Goal: Information Seeking & Learning: Understand process/instructions

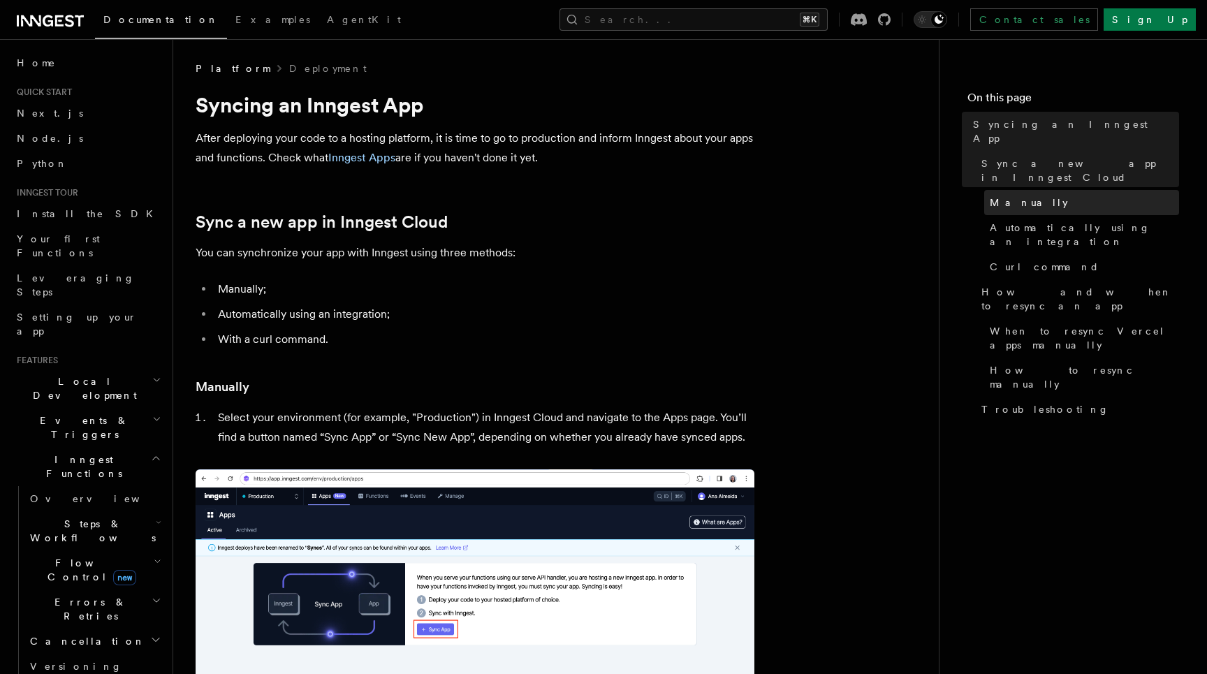
click at [991, 190] on link "Manually" at bounding box center [1081, 202] width 195 height 25
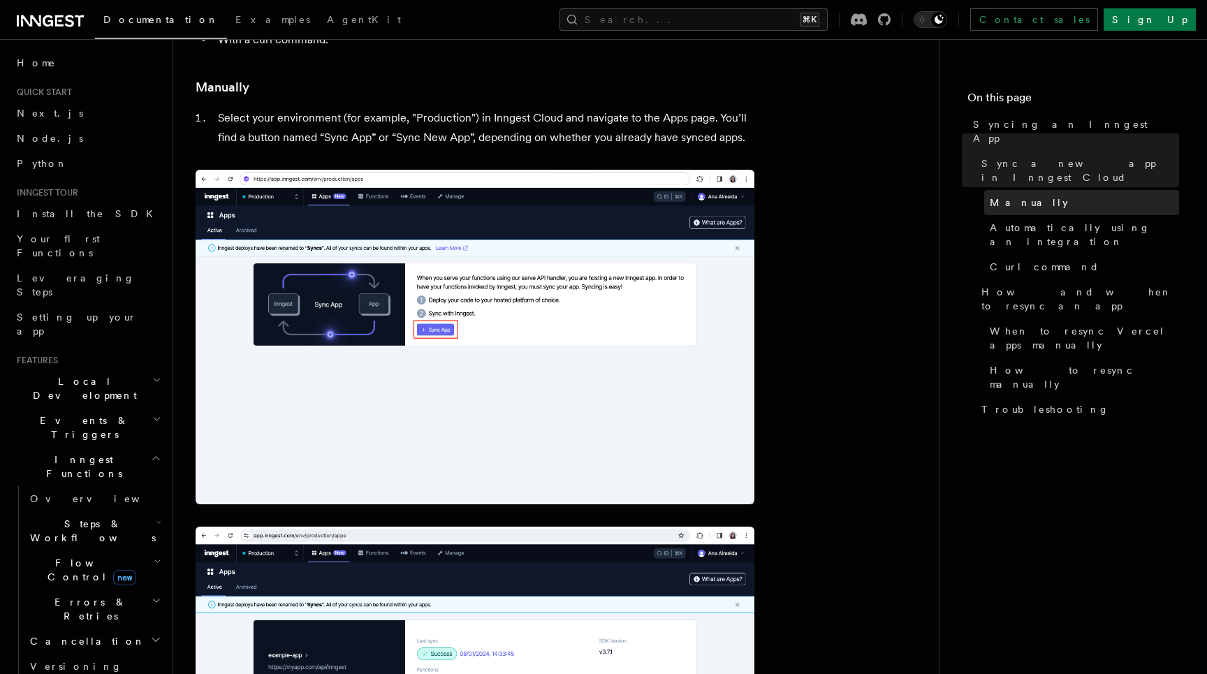
scroll to position [310, 0]
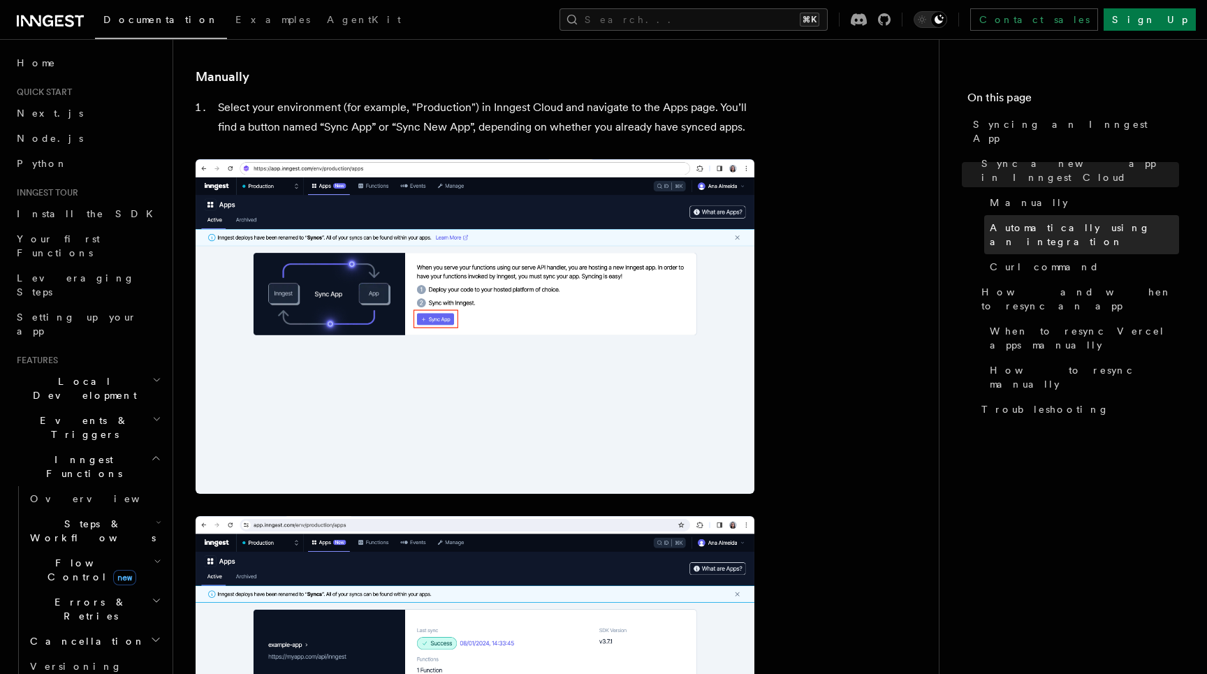
click at [1007, 215] on link "Automatically using an integration" at bounding box center [1081, 234] width 195 height 39
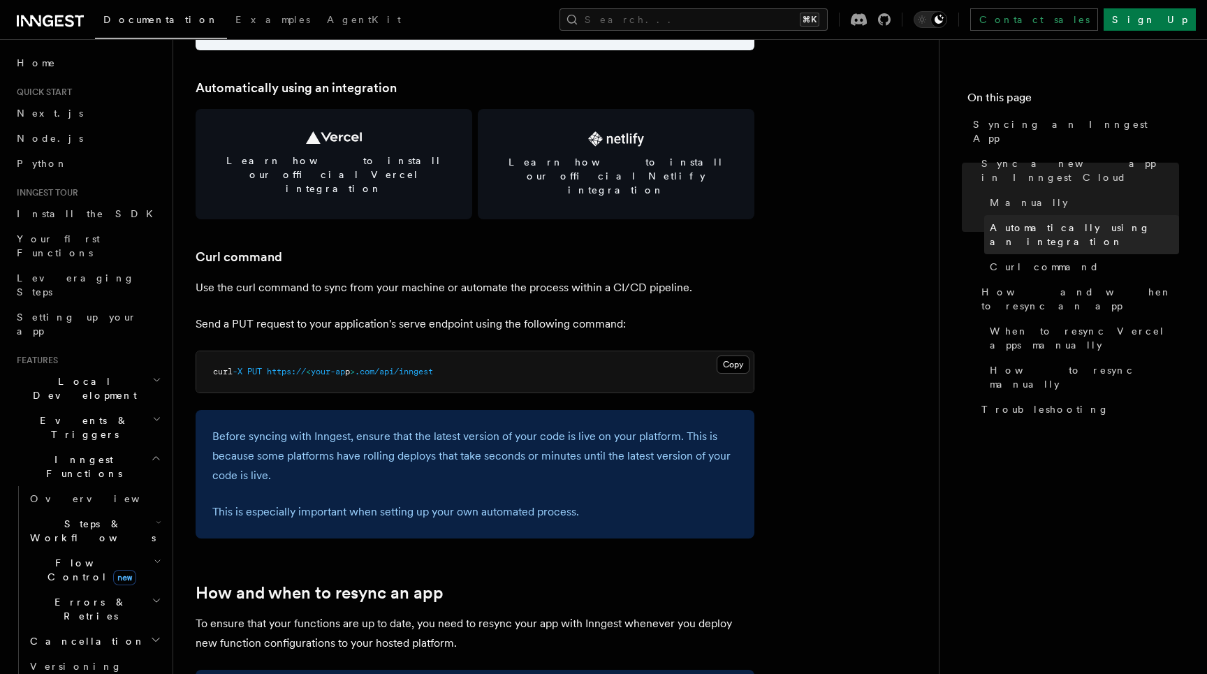
scroll to position [1940, 0]
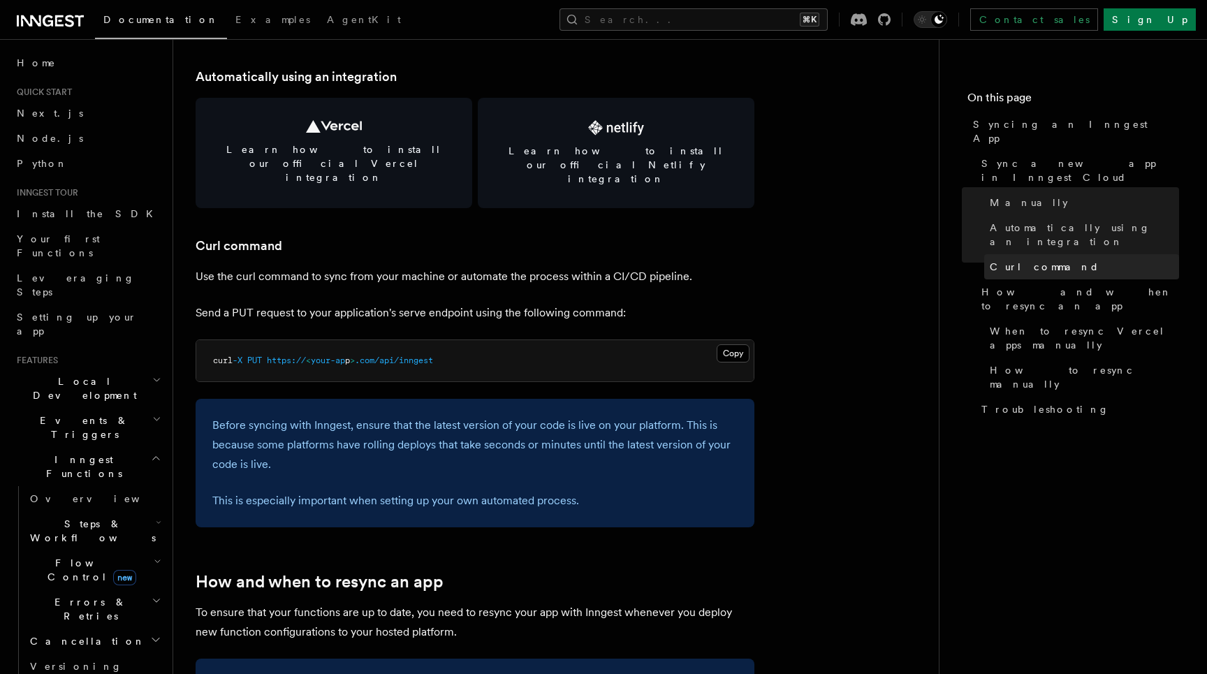
click at [1008, 260] on span "Curl command" at bounding box center [1045, 267] width 110 height 14
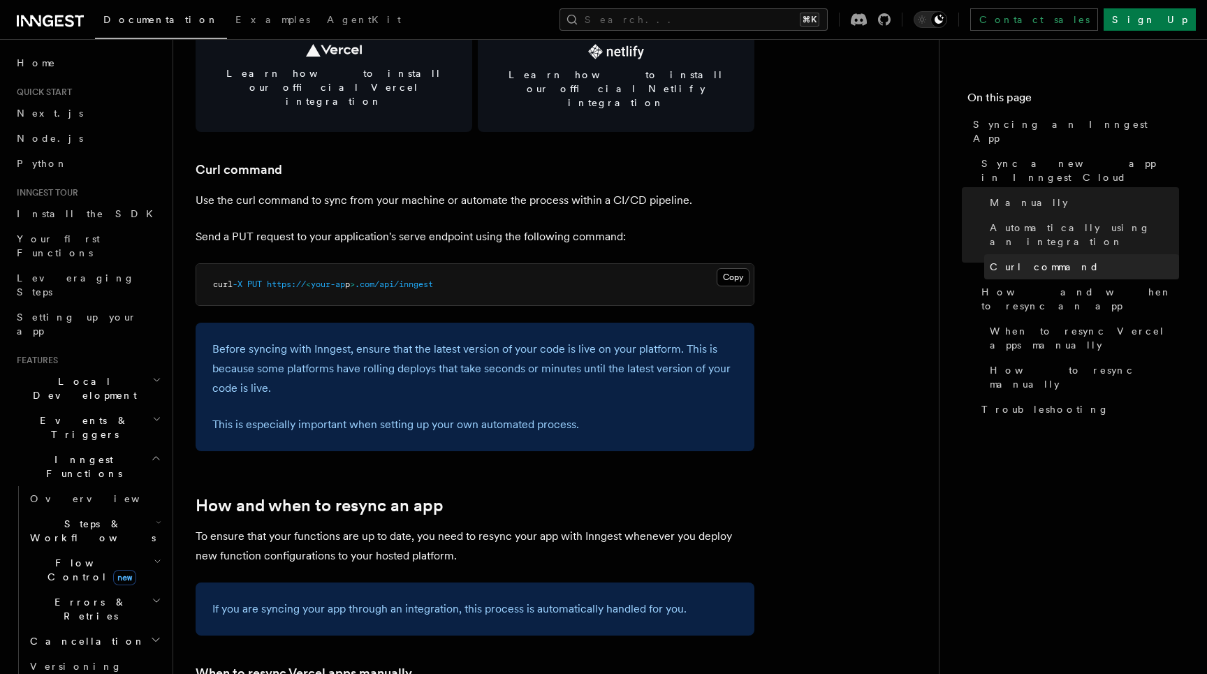
scroll to position [2081, 0]
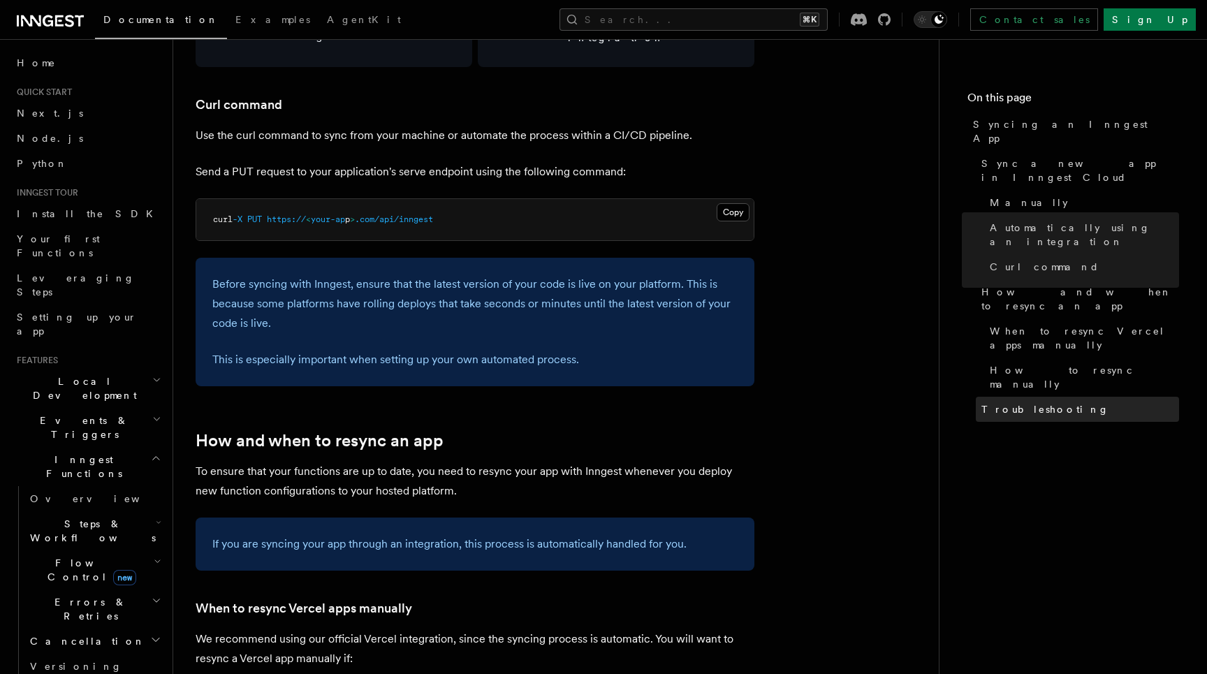
click at [1016, 402] on span "Troubleshooting" at bounding box center [1046, 409] width 128 height 14
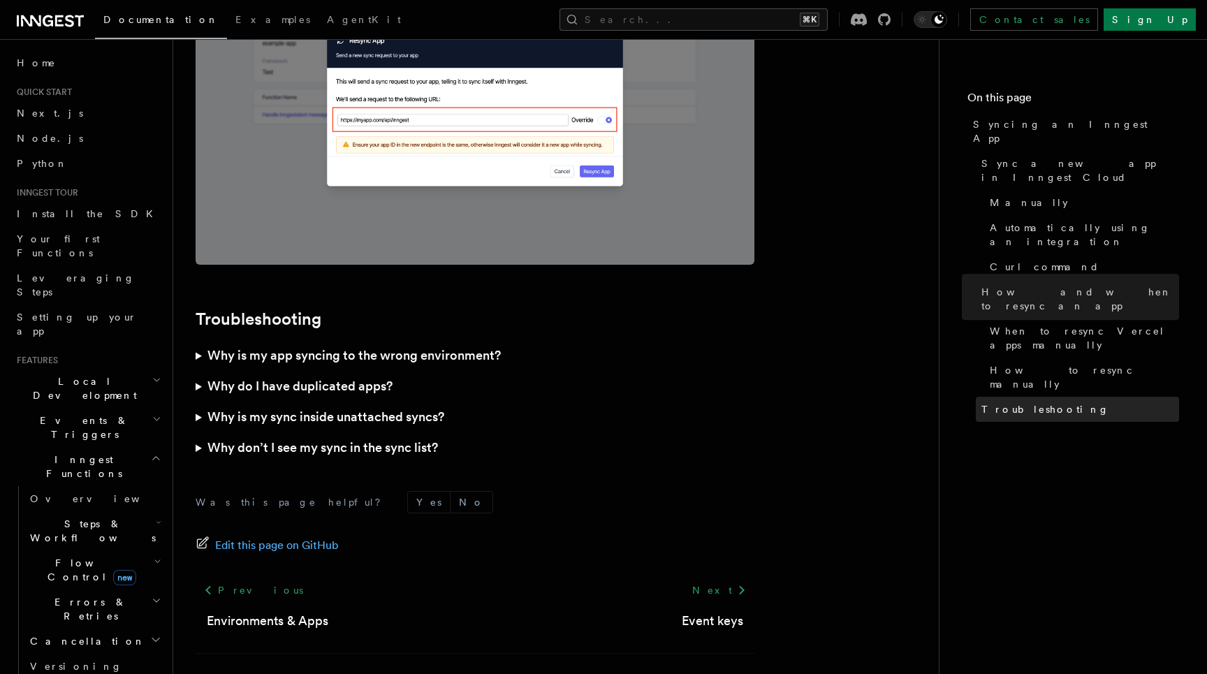
scroll to position [3966, 0]
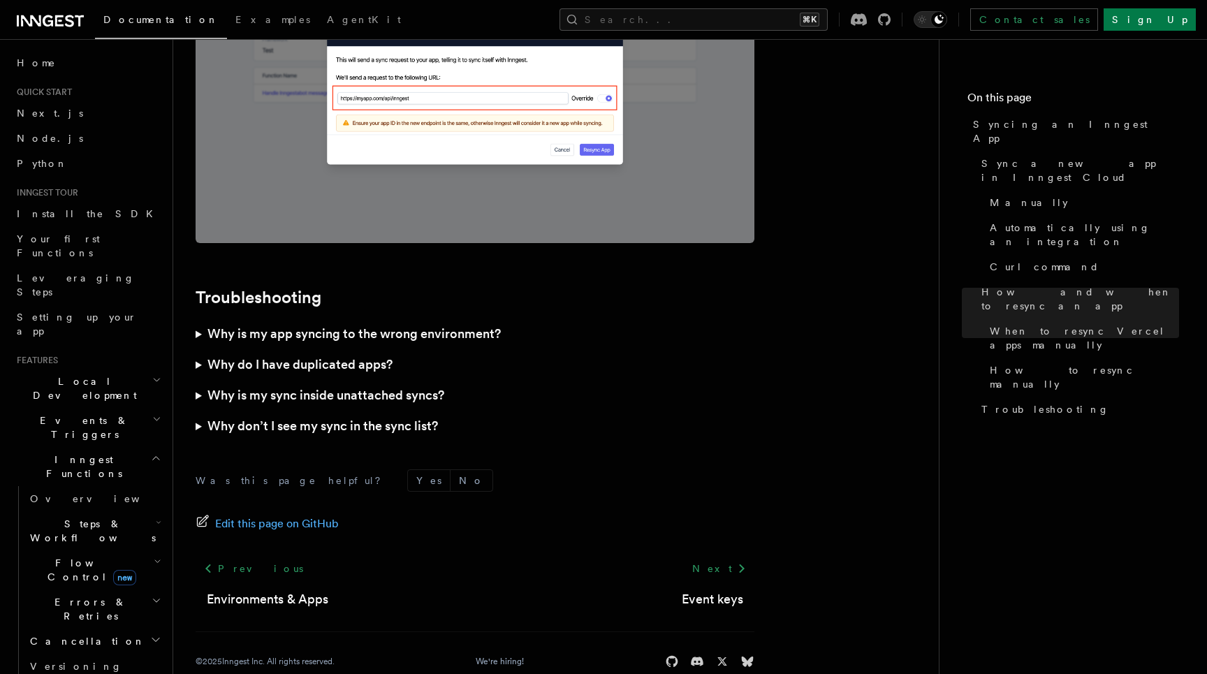
click at [345, 319] on summary "Why is my app syncing to the wrong environment?" at bounding box center [475, 334] width 559 height 31
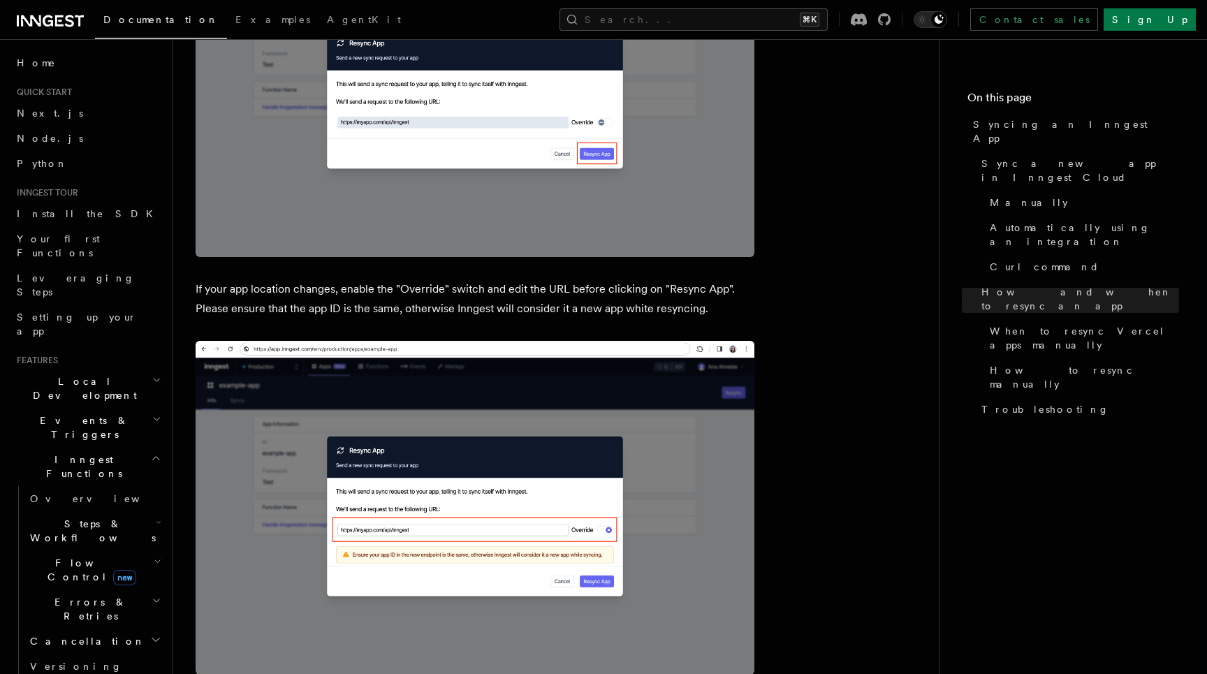
scroll to position [3530, 0]
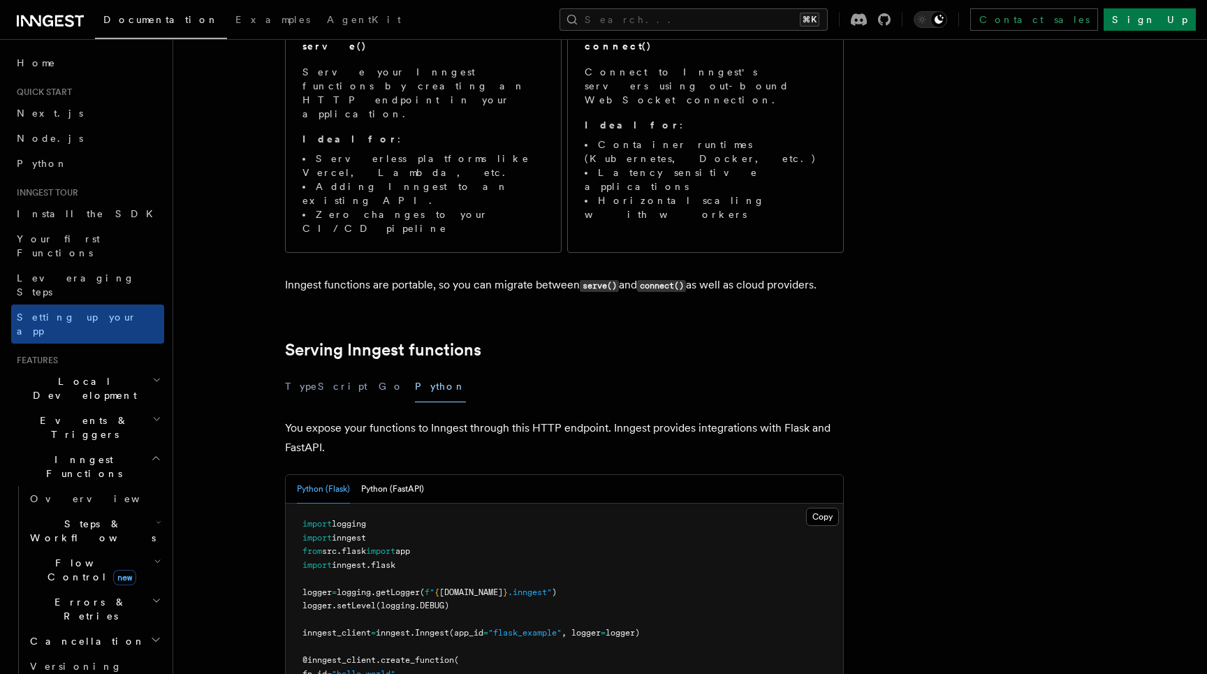
scroll to position [393, 0]
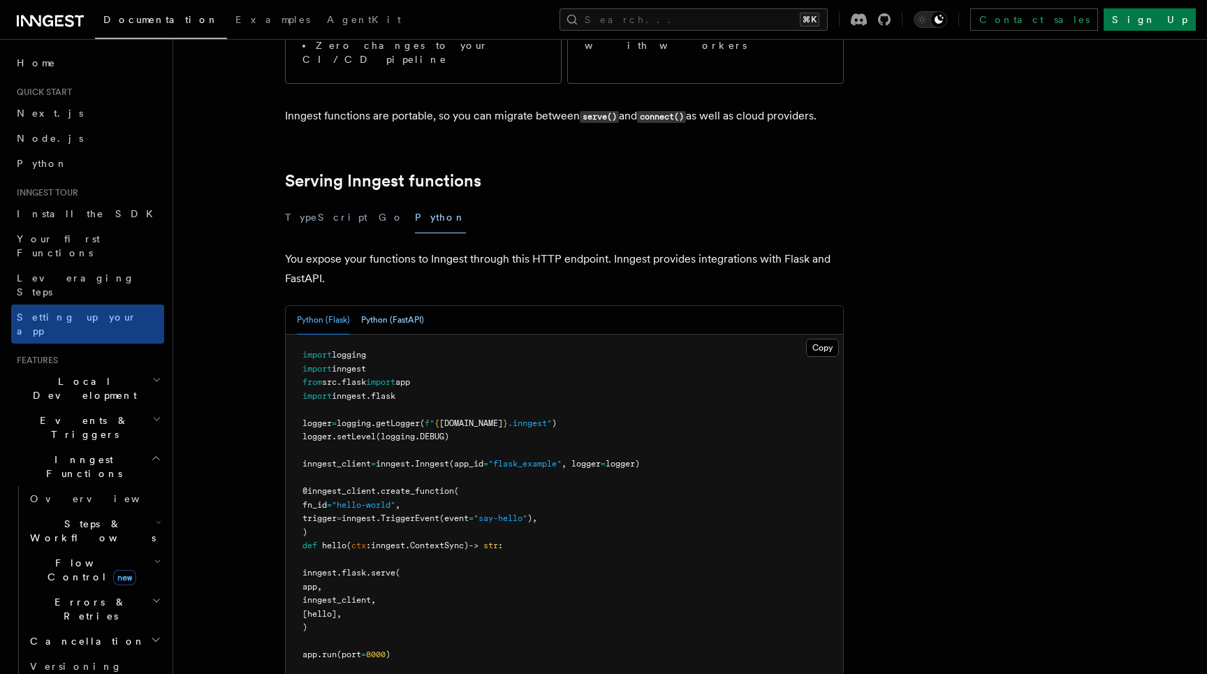
click at [398, 306] on button "Python (FastAPI)" at bounding box center [392, 320] width 63 height 29
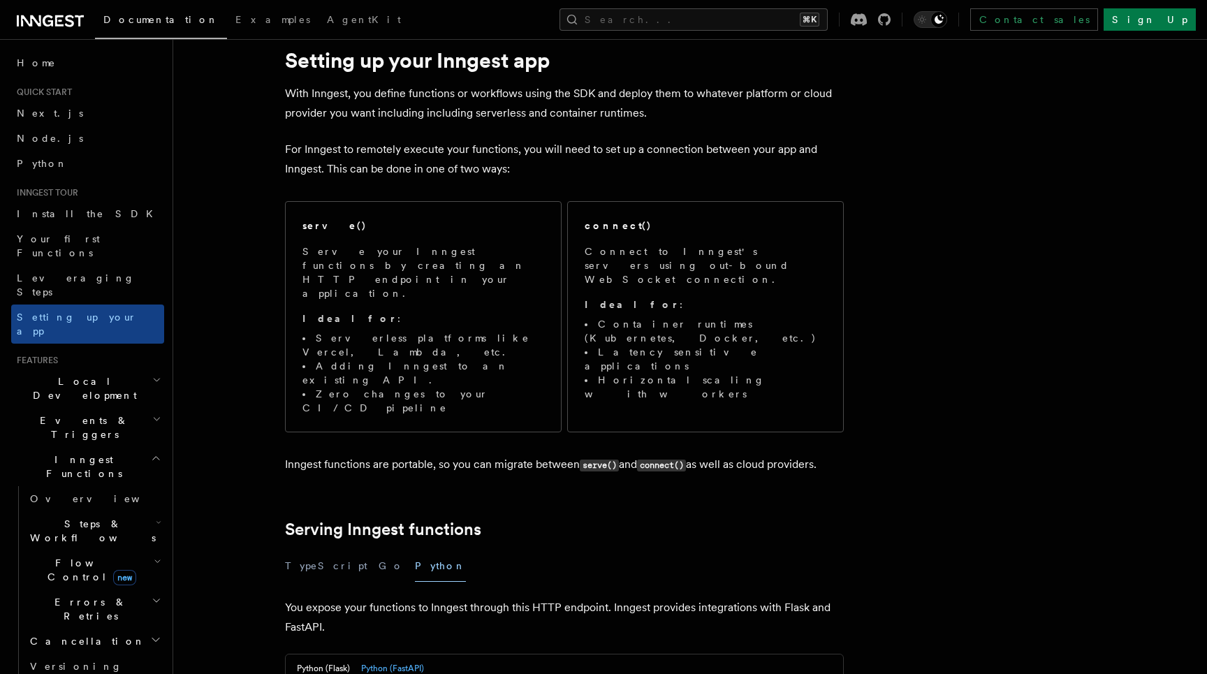
scroll to position [0, 0]
